Goal: Task Accomplishment & Management: Use online tool/utility

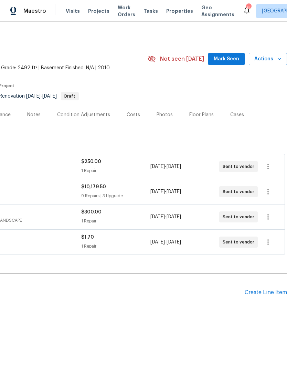
scroll to position [0, 102]
click at [265, 292] on div "Create Line Item" at bounding box center [266, 292] width 42 height 7
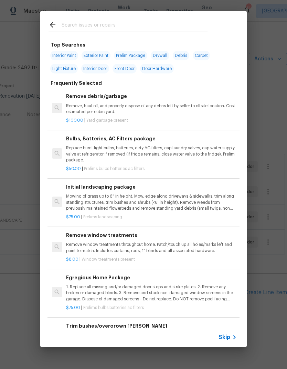
click at [178, 18] on div at bounding box center [128, 24] width 176 height 27
click at [73, 25] on input "text" at bounding box center [135, 26] width 146 height 10
type input "Countero"
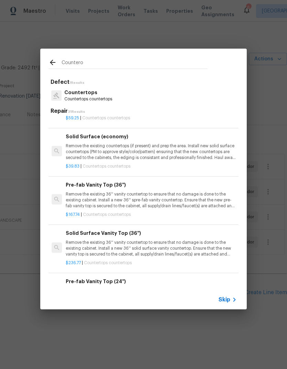
scroll to position [309, 1]
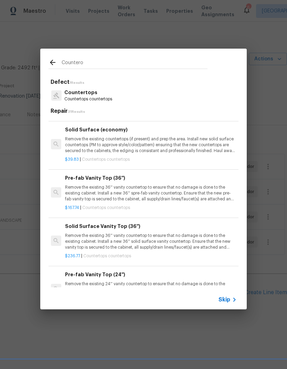
click at [104, 97] on p "Countertops countertops" at bounding box center [88, 99] width 48 height 6
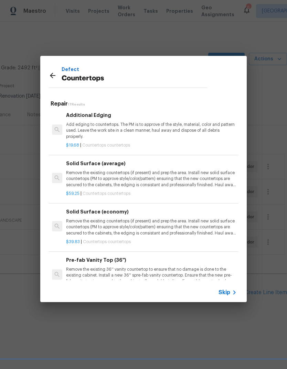
scroll to position [220, 0]
click at [194, 179] on p "Remove the existing countertops (if present) and prep the area. Install new sol…" at bounding box center [151, 179] width 171 height 18
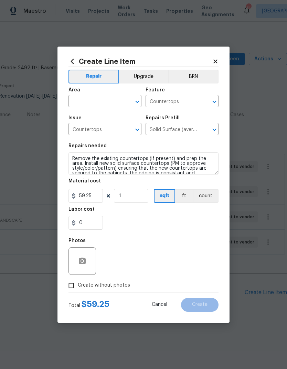
click at [139, 101] on icon "Open" at bounding box center [137, 102] width 4 height 2
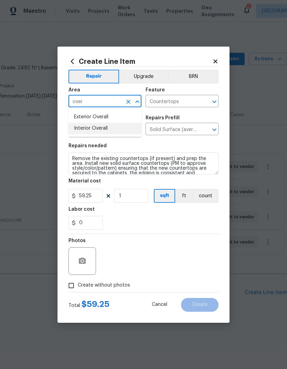
click at [82, 126] on li "Interior Overall" at bounding box center [105, 128] width 73 height 11
type input "Interior Overall"
click at [159, 76] on button "Upgrade" at bounding box center [143, 77] width 49 height 14
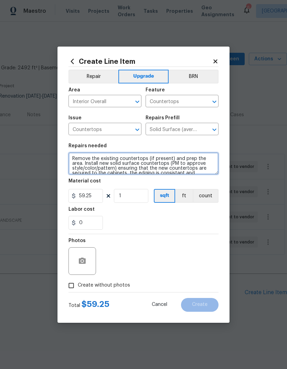
click at [81, 162] on textarea "Remove the existing countertops (if present) and prep the area. Install new sol…" at bounding box center [144, 163] width 150 height 22
click at [83, 162] on textarea "Remove the existing countertops (if present) and prep the area. Install new sol…" at bounding box center [144, 163] width 150 height 22
click at [81, 164] on textarea "Remove the existing countertops (if present) and prep the area. Install new sol…" at bounding box center [144, 163] width 150 height 22
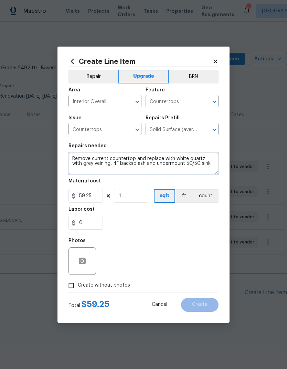
type textarea "Remove current countertop and replace with white quartz with grey veining, 4” b…"
click at [207, 223] on div "0" at bounding box center [144, 223] width 150 height 14
click at [71, 282] on input "Create without photos" at bounding box center [71, 285] width 13 height 13
checkbox input "true"
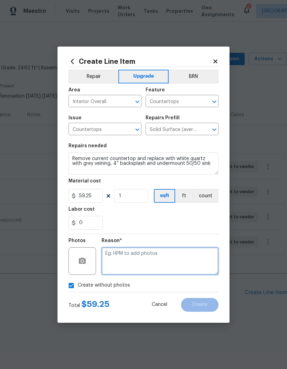
click at [205, 263] on textarea at bounding box center [160, 261] width 117 height 28
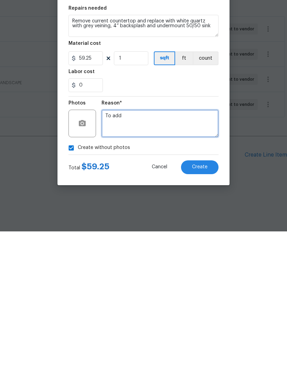
type textarea "To add"
click at [210, 298] on button "Create" at bounding box center [200, 305] width 38 height 14
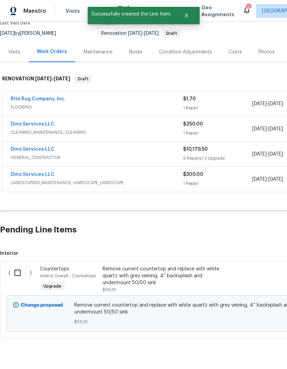
scroll to position [63, 0]
click at [16, 269] on input "checkbox" at bounding box center [20, 272] width 20 height 14
checkbox input "true"
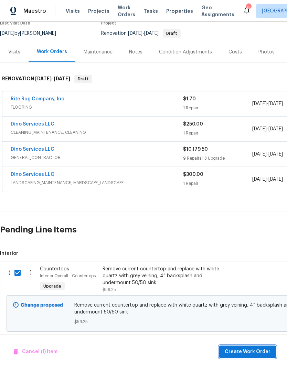
click at [260, 349] on span "Create Work Order" at bounding box center [248, 351] width 46 height 9
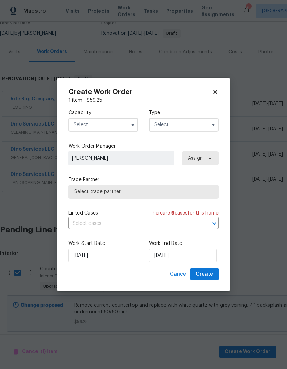
click at [80, 124] on input "text" at bounding box center [104, 125] width 70 height 14
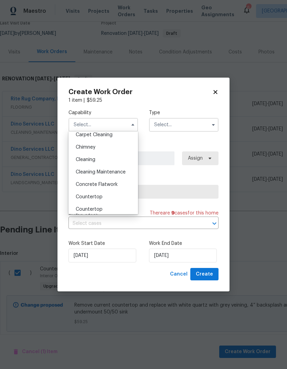
scroll to position [84, 0]
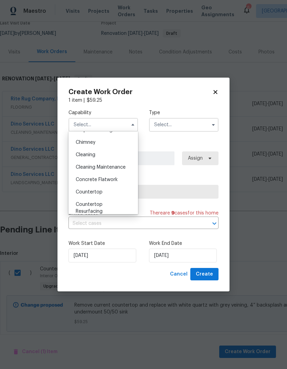
click at [78, 192] on span "Countertop" at bounding box center [89, 192] width 27 height 5
type input "Countertop"
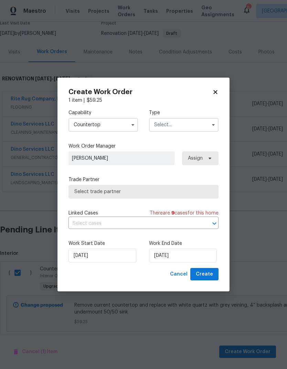
click at [212, 127] on button "button" at bounding box center [214, 125] width 8 height 8
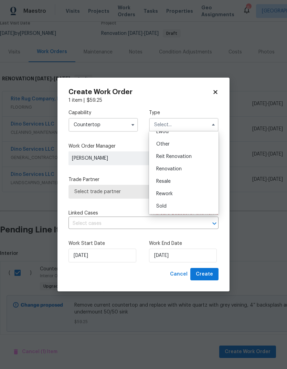
scroll to position [82, 0]
click at [200, 169] on div "Renovation" at bounding box center [184, 169] width 66 height 12
type input "Renovation"
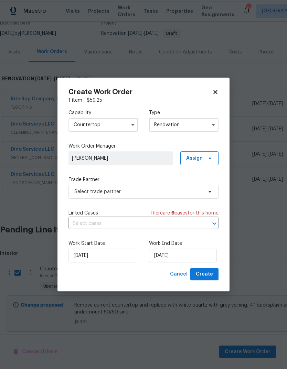
scroll to position [0, 0]
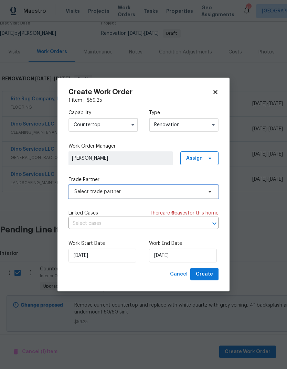
click at [213, 189] on icon at bounding box center [210, 192] width 6 height 6
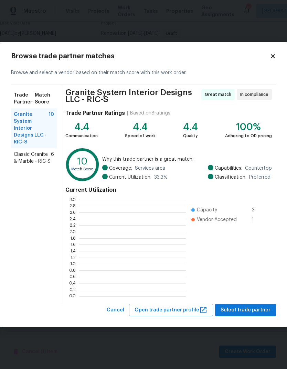
scroll to position [97, 107]
click at [31, 160] on span "Classic Granite & Marble - RIC-S" at bounding box center [32, 158] width 37 height 14
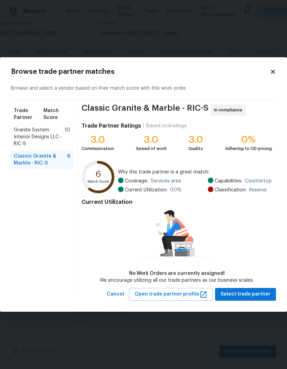
click at [29, 136] on span "Granite System Interior Designs LLC - RIC-S" at bounding box center [39, 136] width 51 height 21
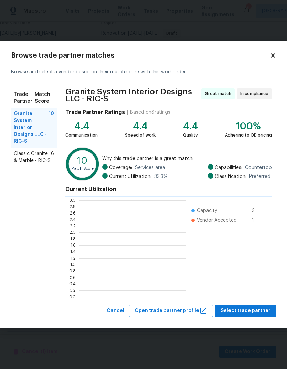
scroll to position [1, 1]
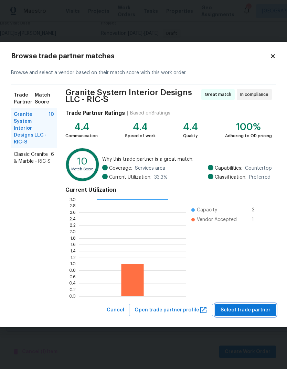
click at [254, 309] on span "Select trade partner" at bounding box center [246, 310] width 50 height 9
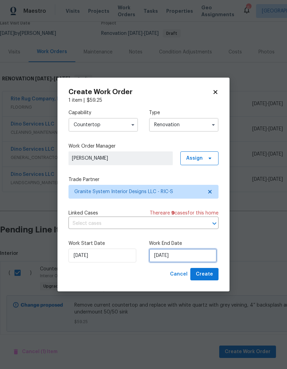
click at [175, 252] on input "[DATE]" at bounding box center [183, 256] width 68 height 14
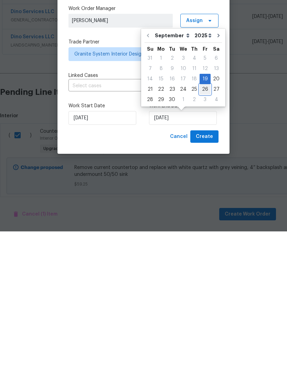
click at [205, 222] on div "26" at bounding box center [205, 227] width 11 height 10
type input "[DATE]"
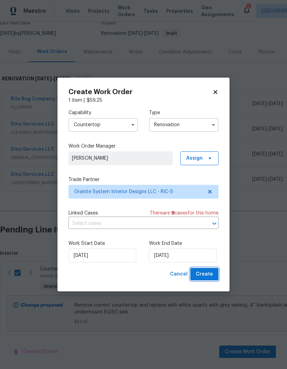
click at [212, 273] on span "Create" at bounding box center [204, 274] width 17 height 9
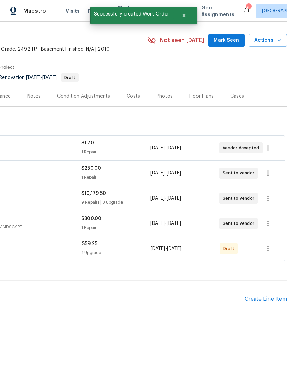
scroll to position [18, 102]
click at [269, 250] on icon "button" at bounding box center [268, 249] width 1 height 6
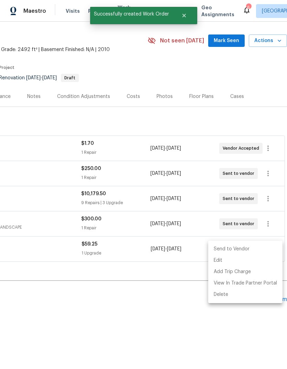
click at [259, 248] on li "Send to Vendor" at bounding box center [246, 248] width 74 height 11
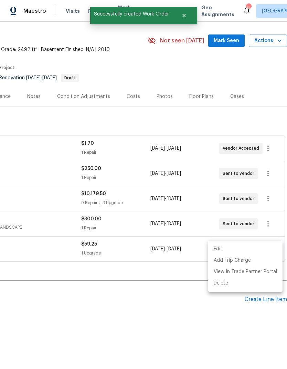
click at [223, 115] on div at bounding box center [143, 184] width 287 height 369
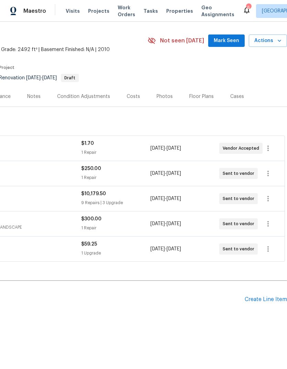
click at [229, 40] on span "Mark Seen" at bounding box center [227, 41] width 26 height 9
